Goal: Transaction & Acquisition: Purchase product/service

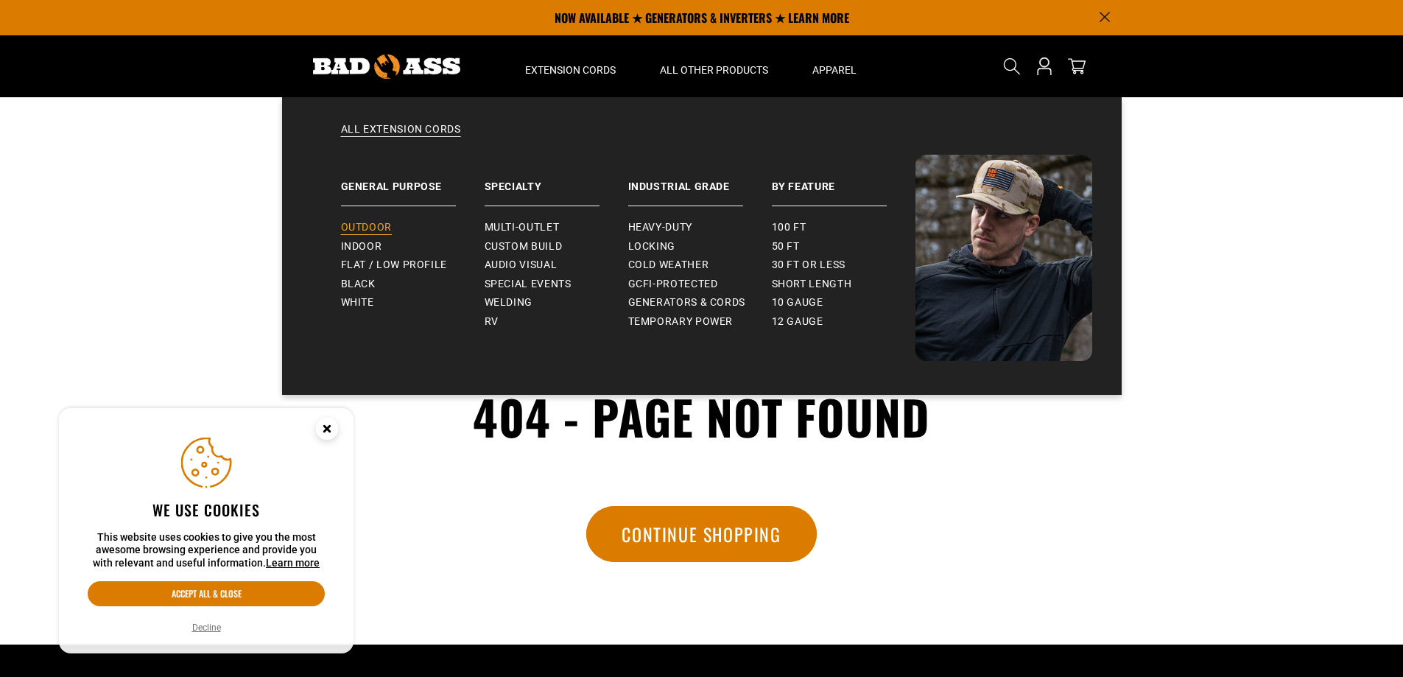
click at [367, 220] on link "Outdoor" at bounding box center [413, 227] width 144 height 19
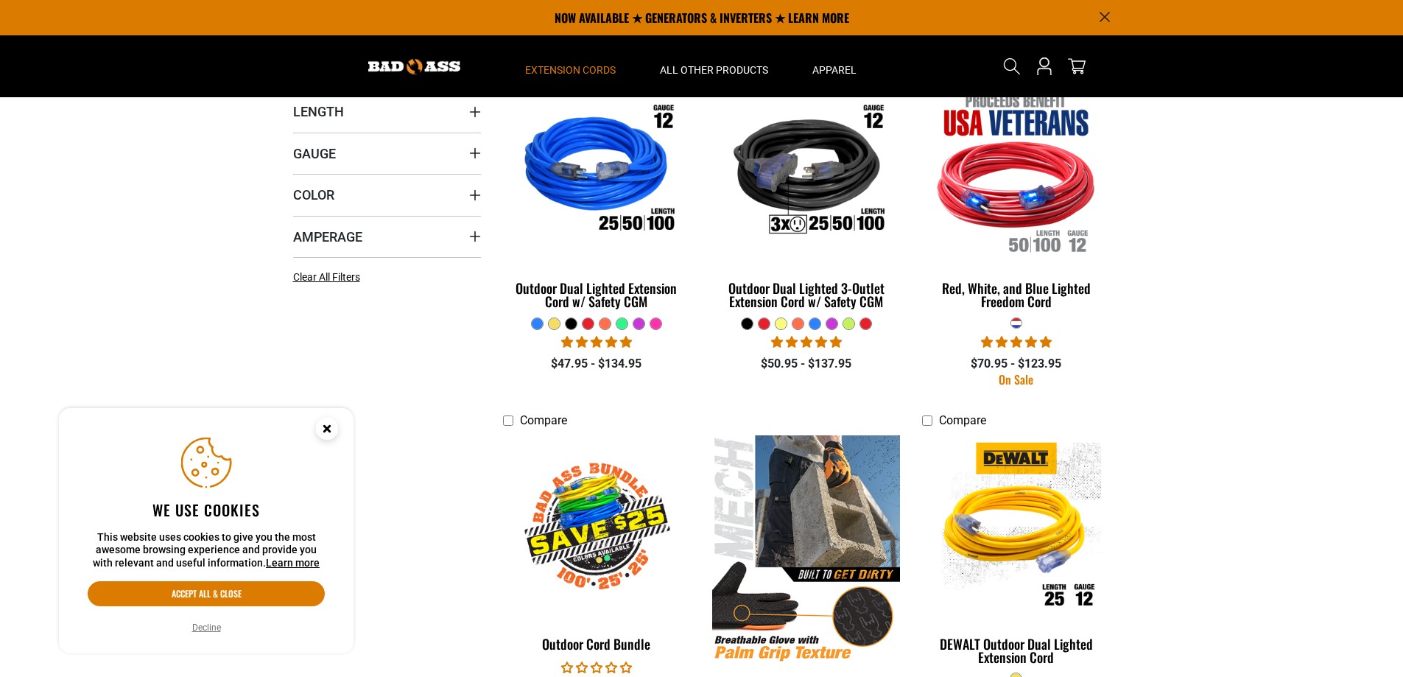
scroll to position [295, 0]
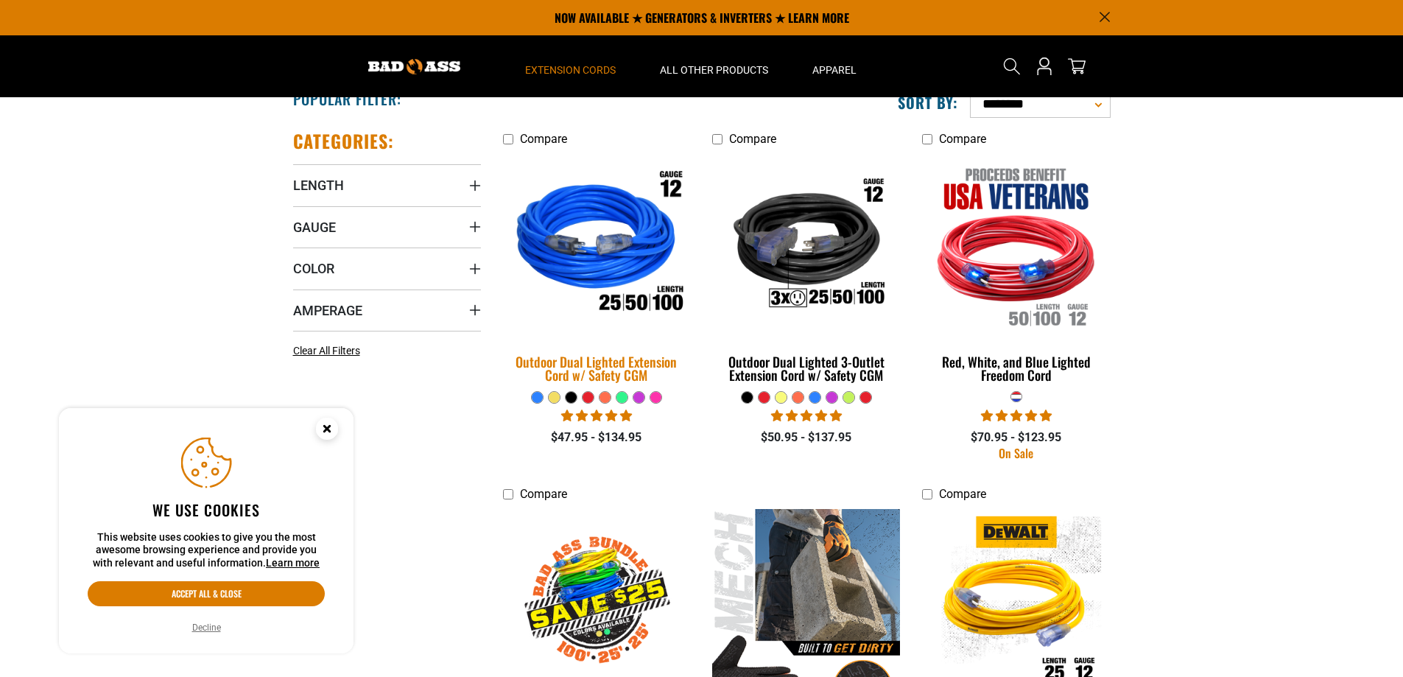
click at [562, 197] on img at bounding box center [597, 245] width 206 height 189
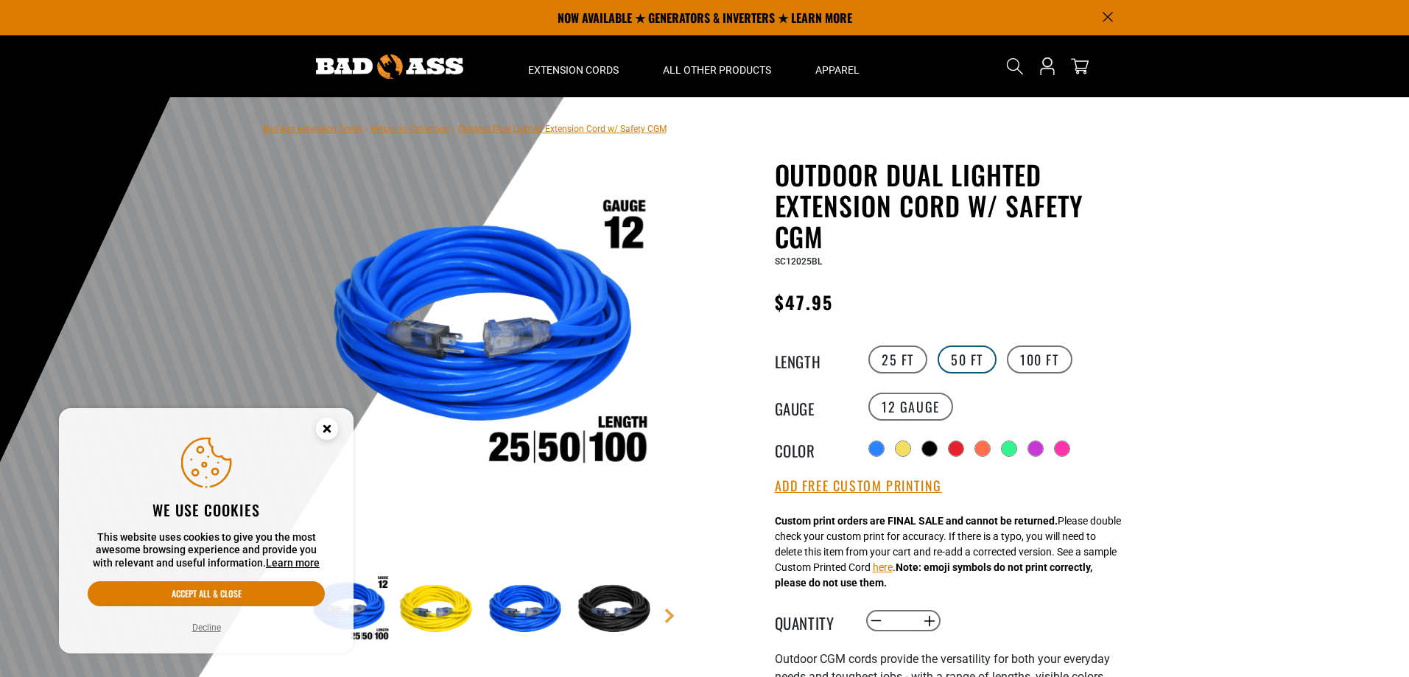
click at [962, 357] on label "50 FT" at bounding box center [967, 360] width 59 height 28
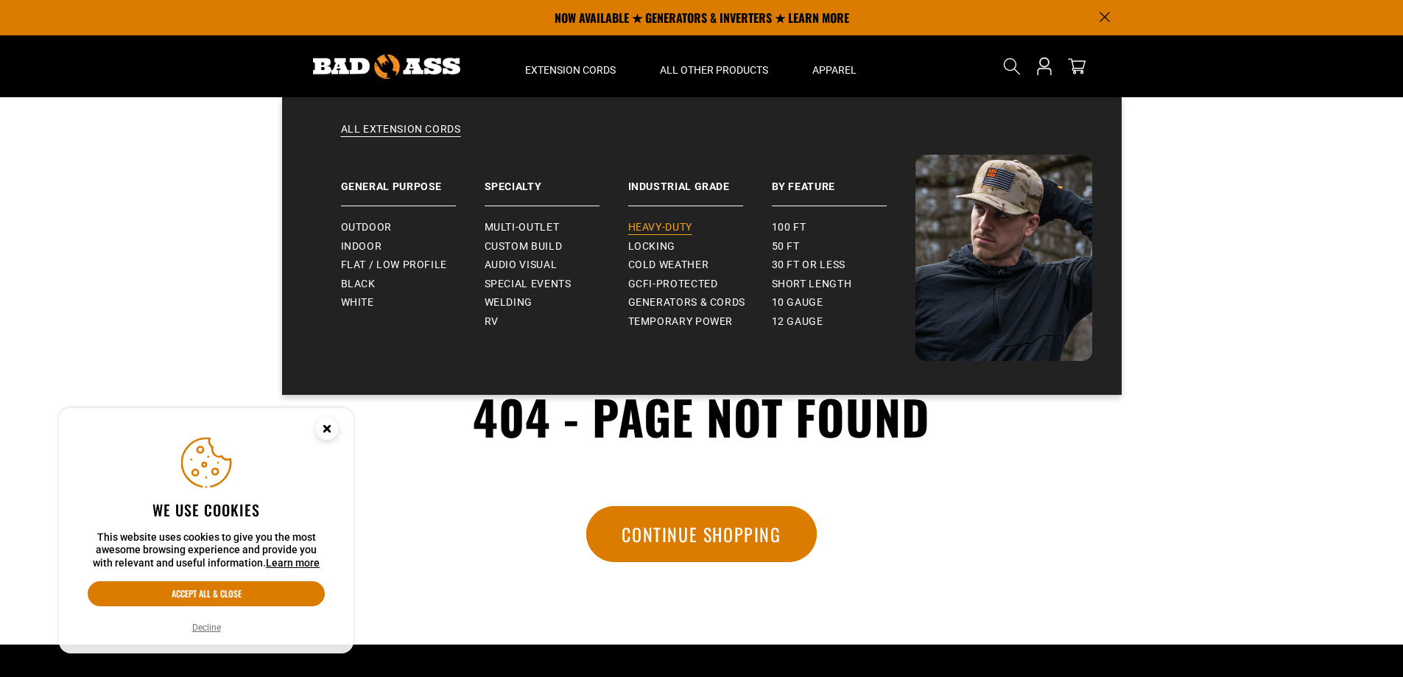
click at [661, 227] on span "Heavy-Duty" at bounding box center [660, 227] width 64 height 13
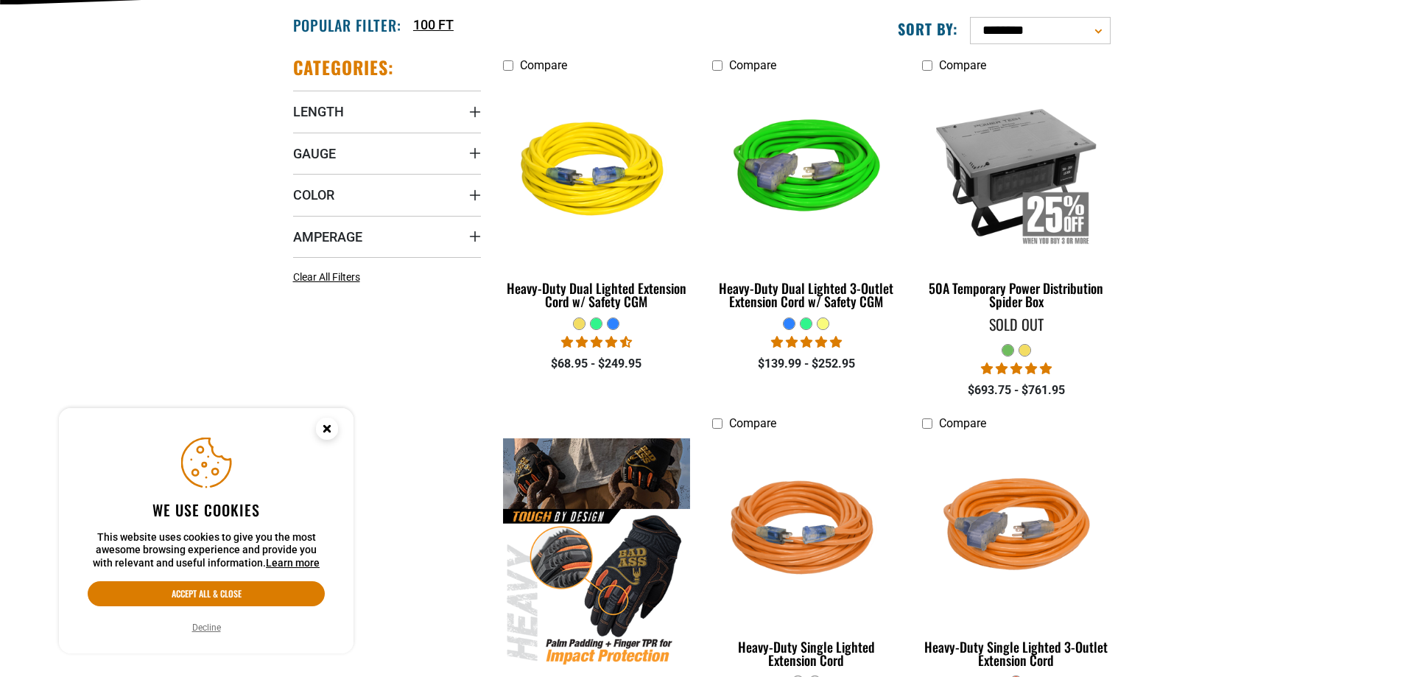
scroll to position [442, 0]
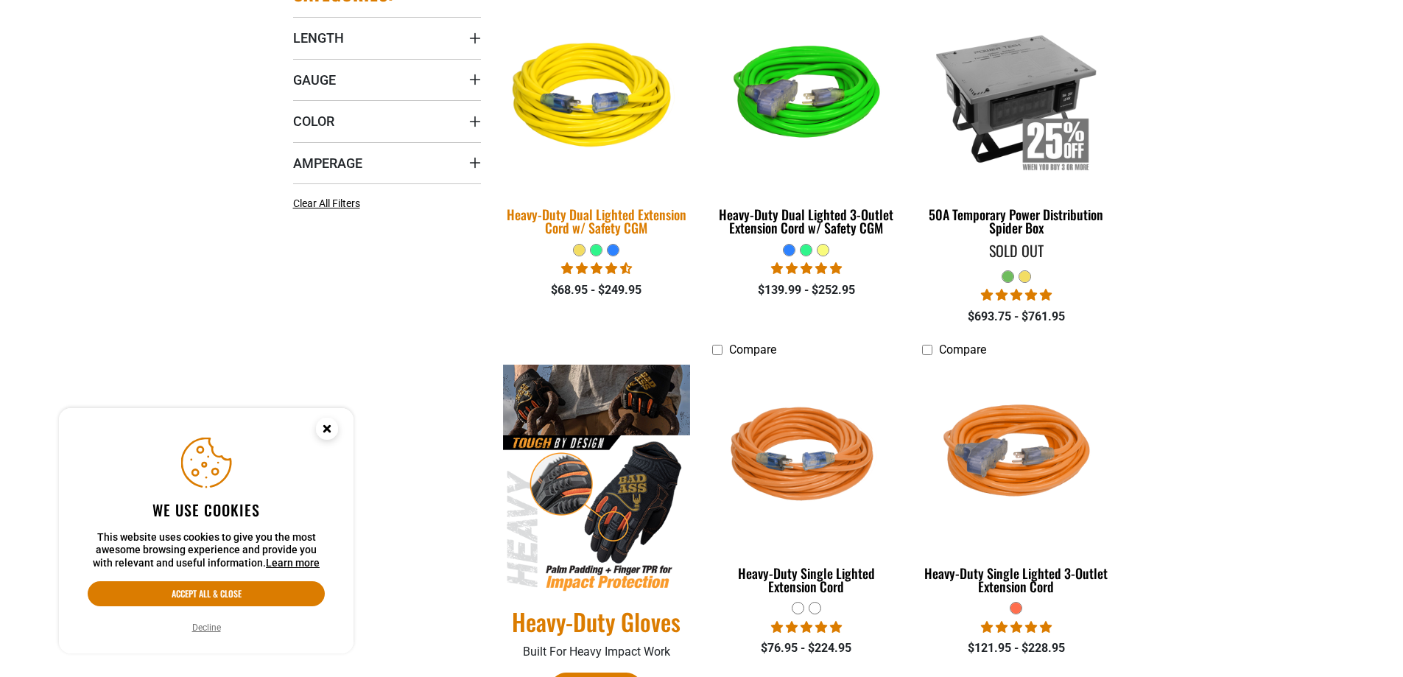
click at [575, 116] on img at bounding box center [597, 98] width 206 height 189
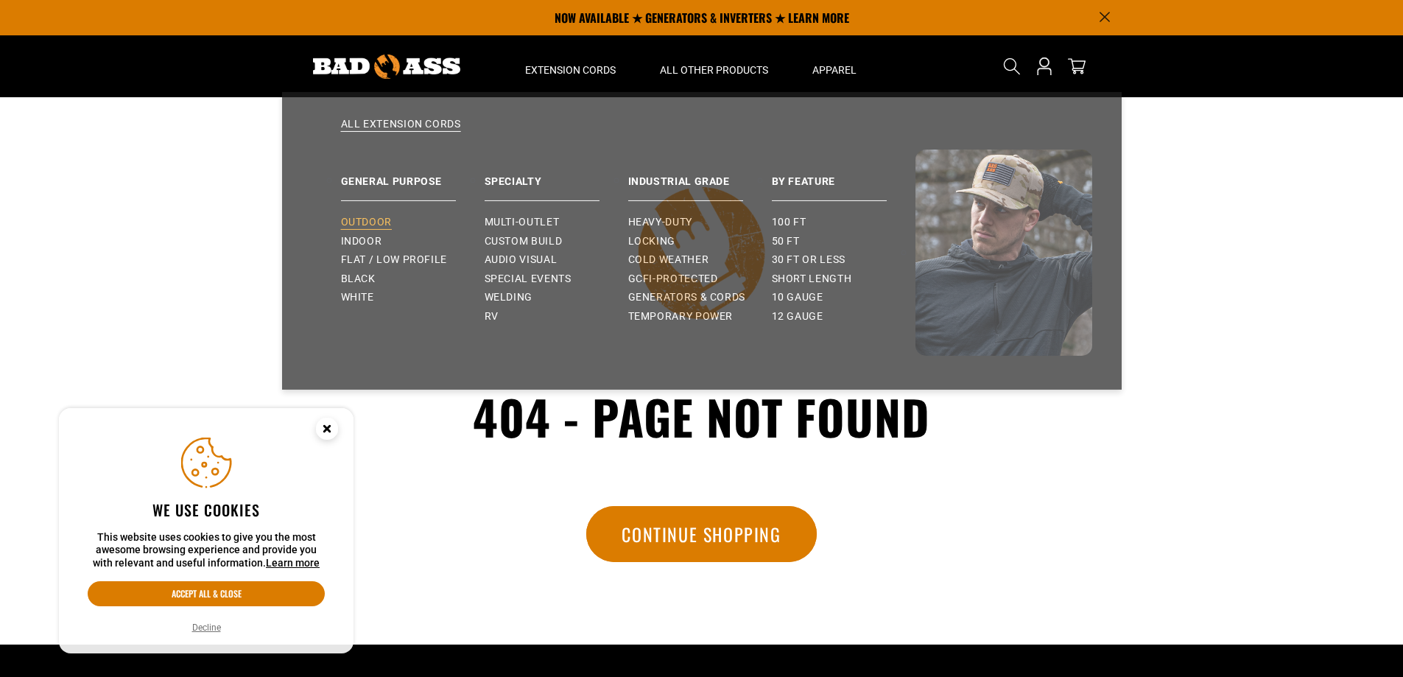
click at [360, 222] on span "Outdoor" at bounding box center [366, 227] width 51 height 13
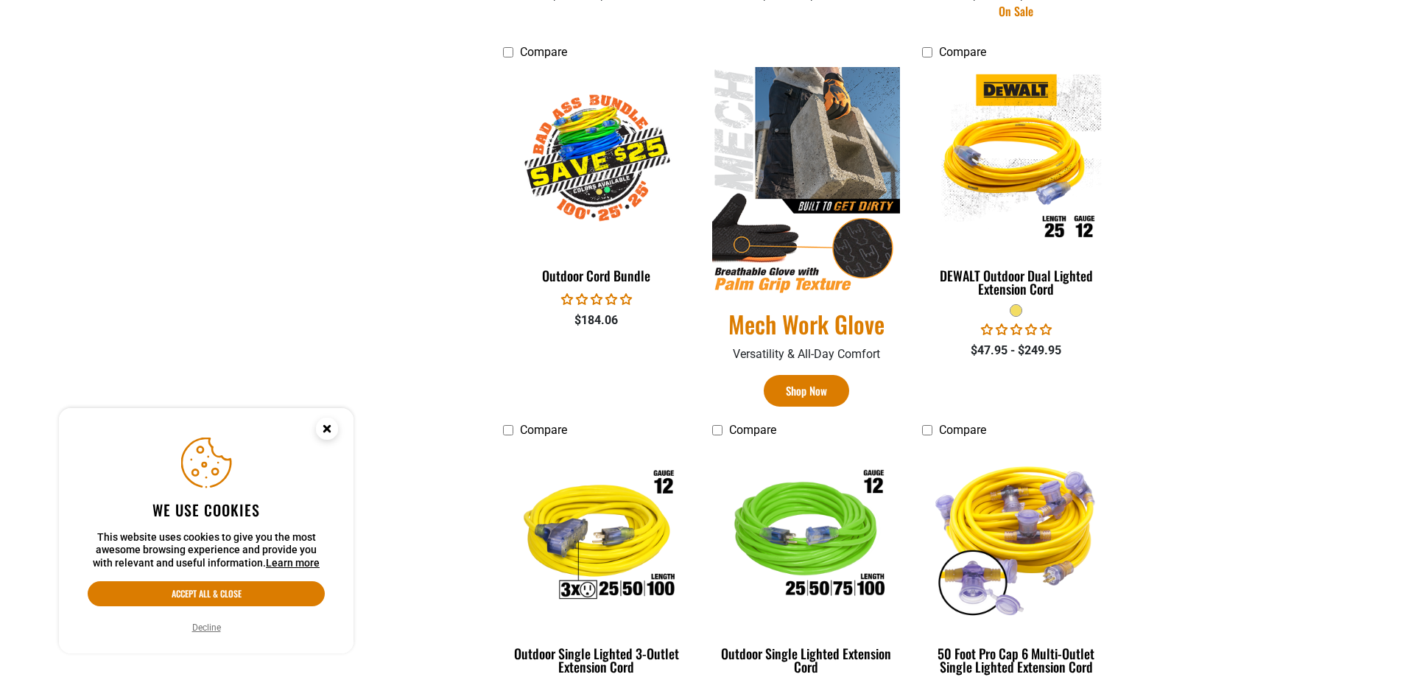
scroll to position [810, 0]
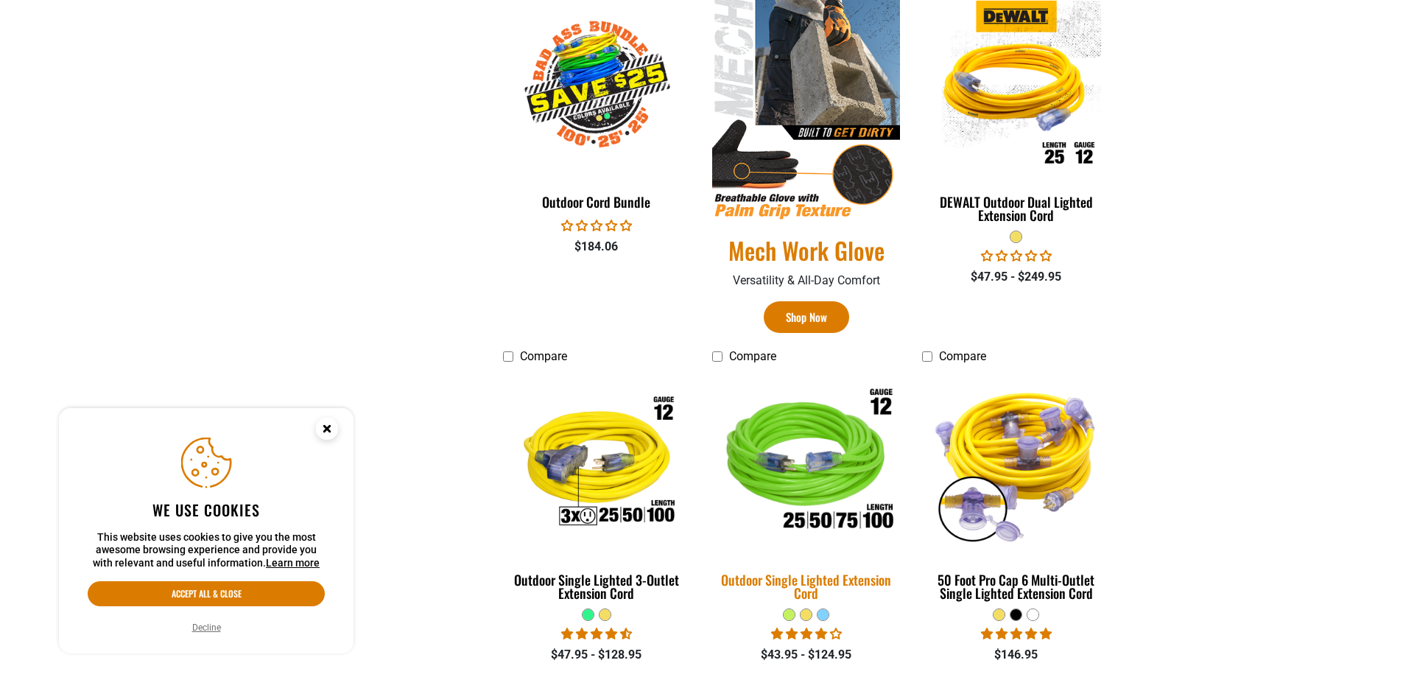
click at [840, 420] on img at bounding box center [807, 463] width 206 height 189
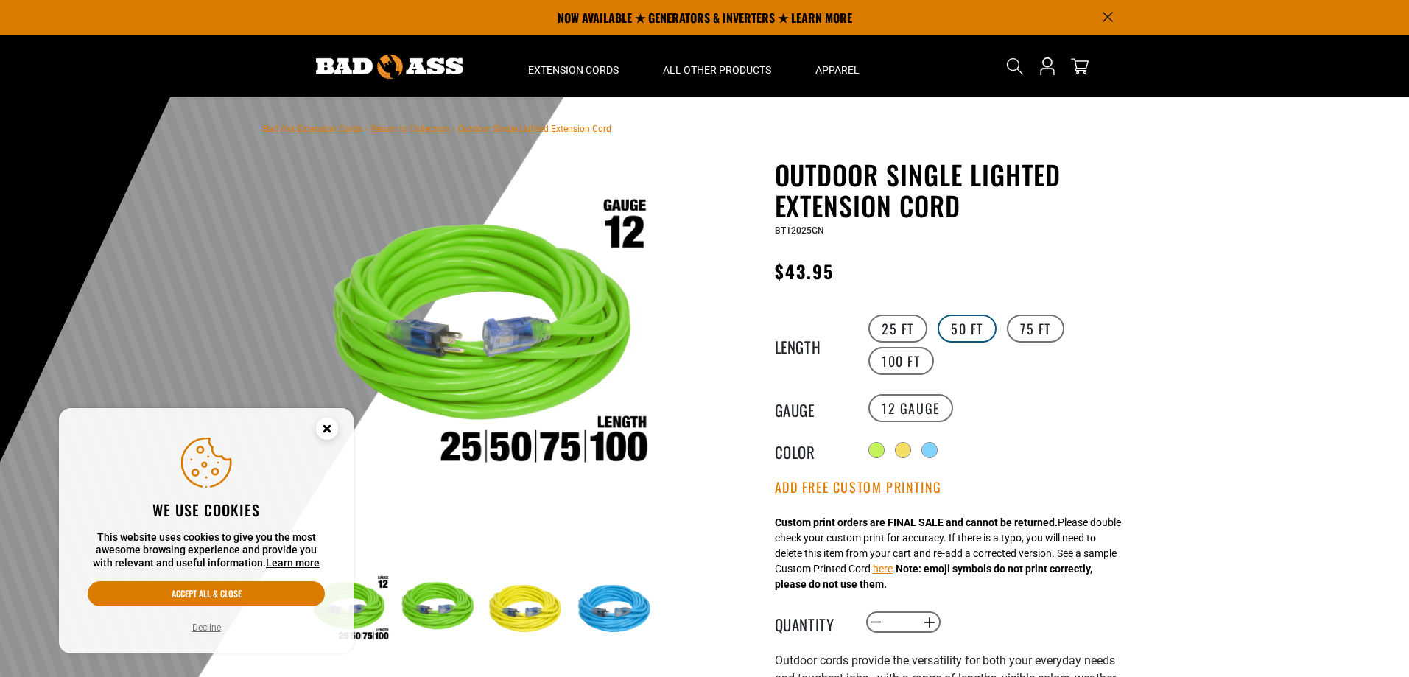
click at [957, 329] on label "50 FT" at bounding box center [967, 329] width 59 height 28
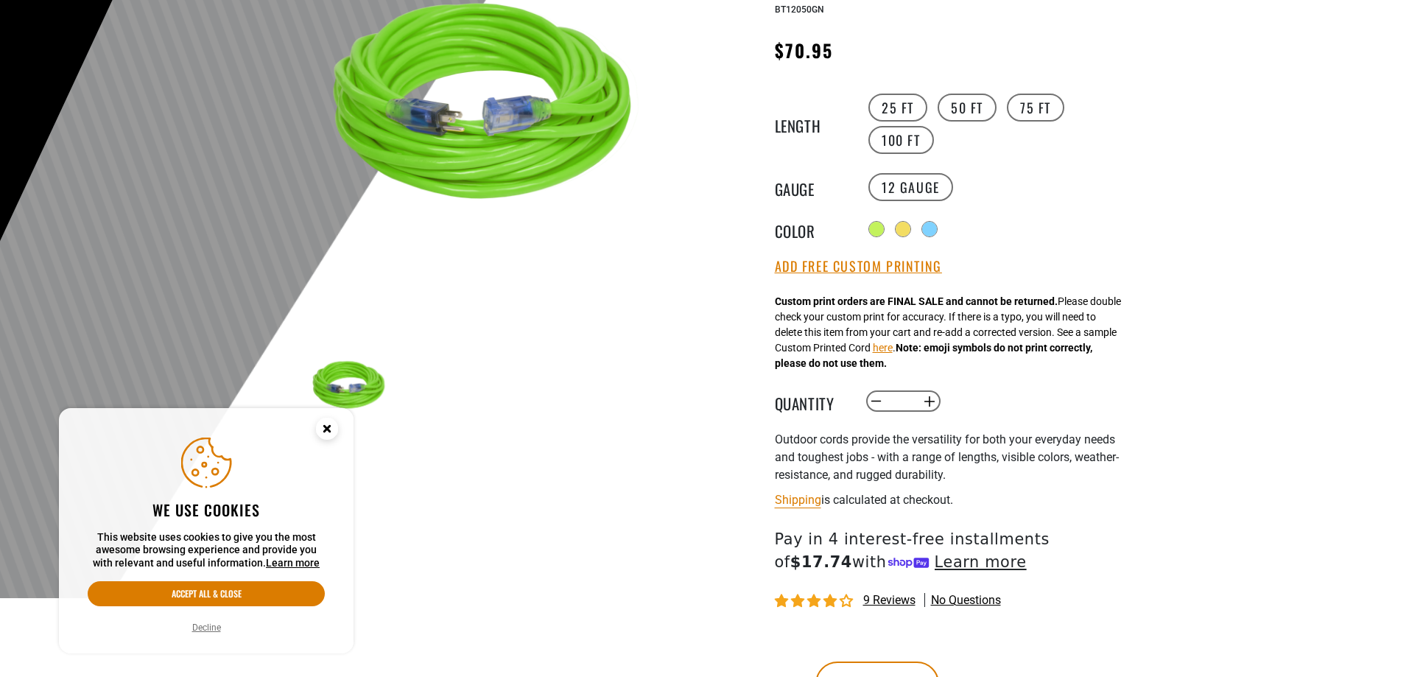
scroll to position [295, 0]
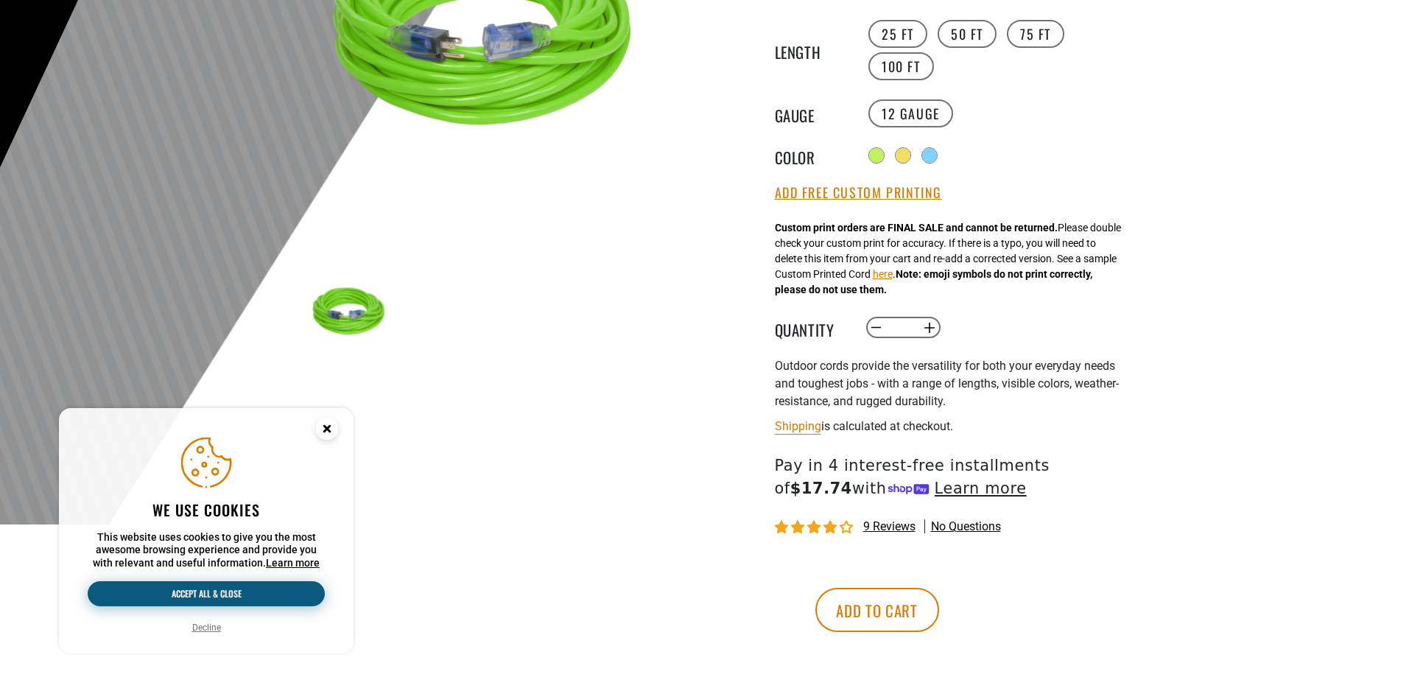
click at [239, 592] on button "Accept all & close" at bounding box center [206, 593] width 237 height 25
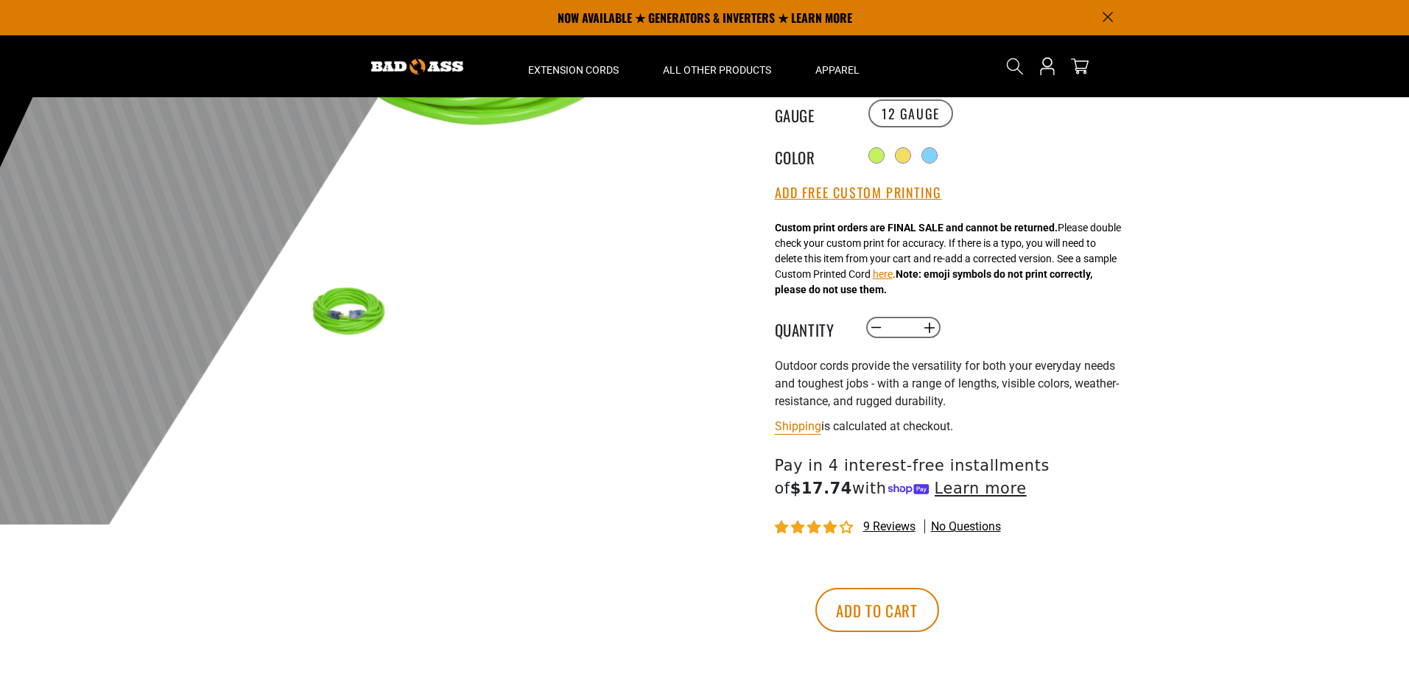
scroll to position [147, 0]
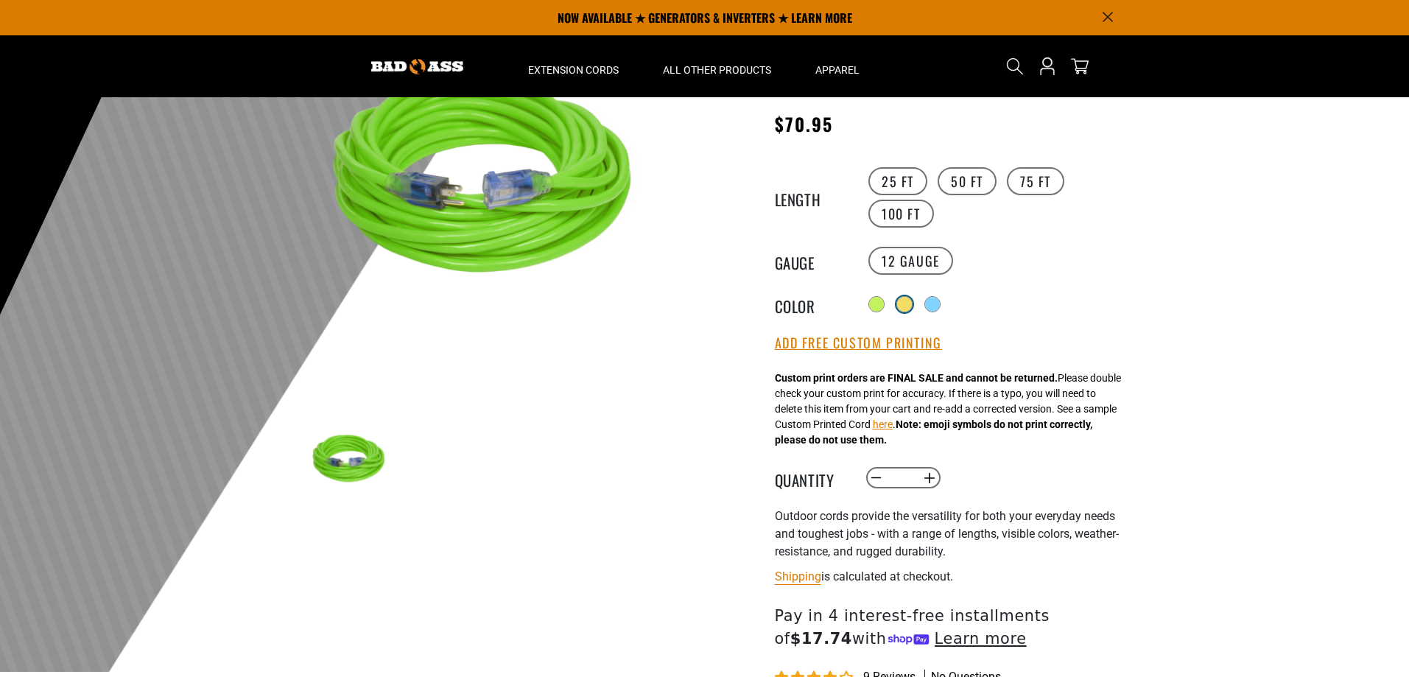
click at [906, 303] on div at bounding box center [904, 304] width 15 height 15
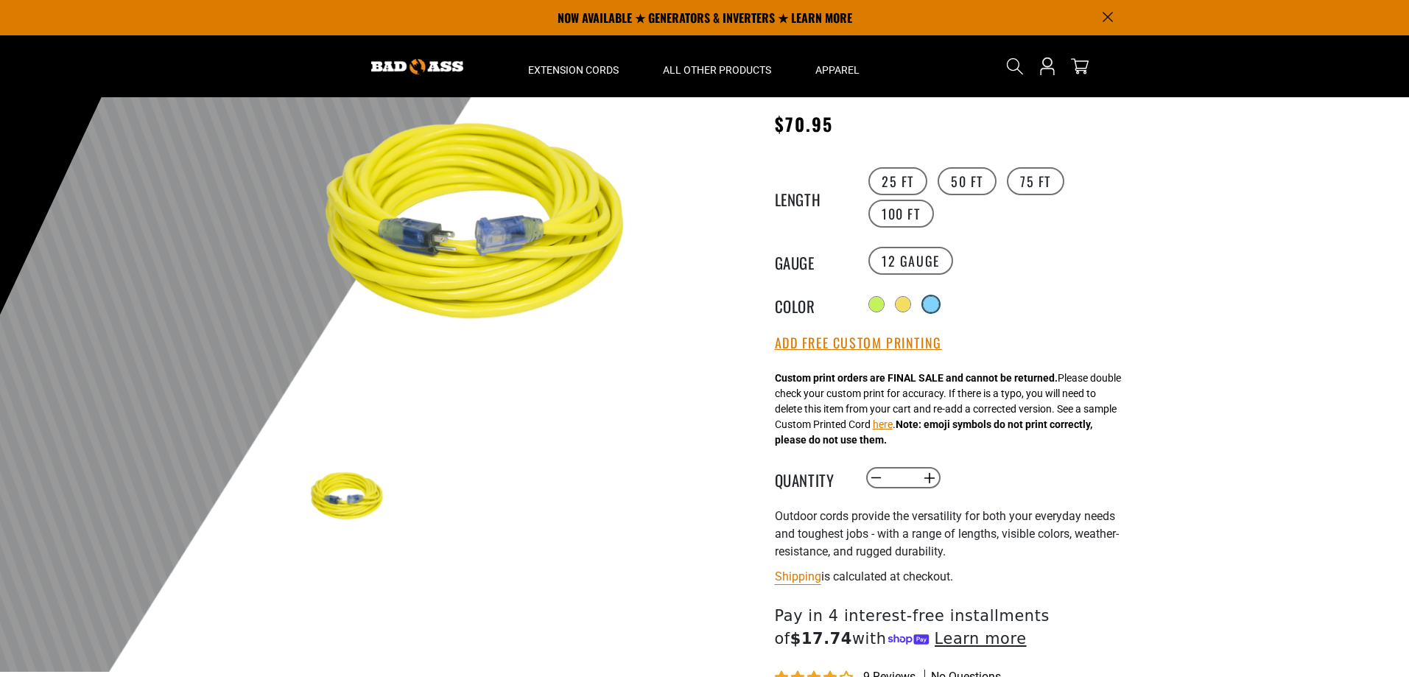
click at [931, 302] on div at bounding box center [931, 304] width 15 height 15
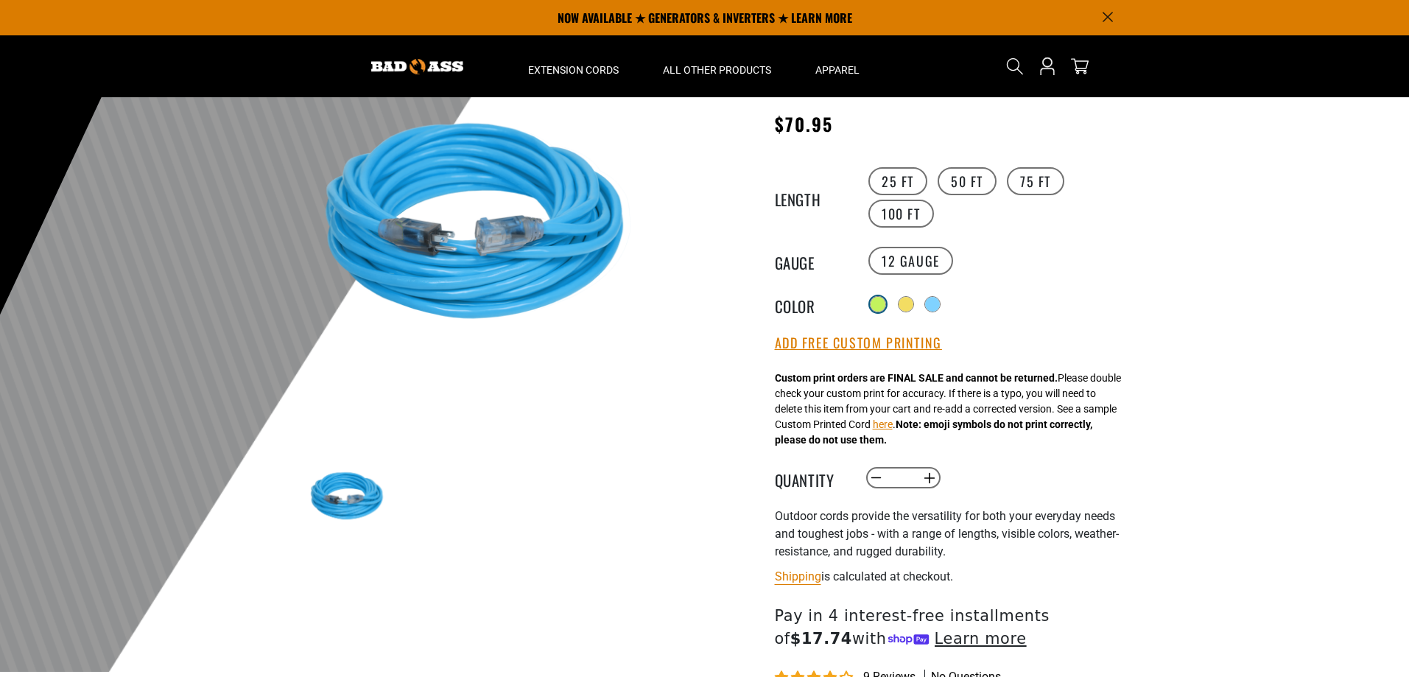
click at [869, 299] on Green at bounding box center [878, 304] width 19 height 19
